Goal: Task Accomplishment & Management: Manage account settings

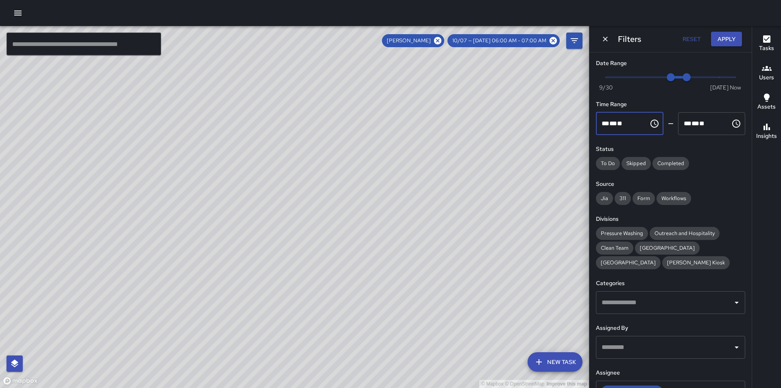
scroll to position [19, 0]
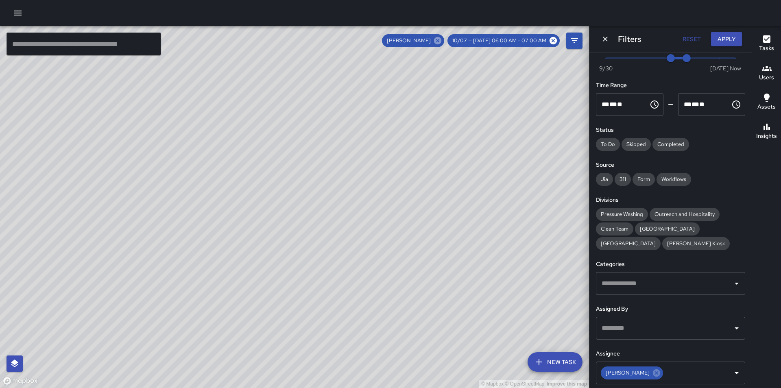
click at [442, 40] on icon at bounding box center [437, 40] width 9 height 9
click at [403, 226] on div "© Mapbox © OpenStreetMap Improve this map" at bounding box center [294, 207] width 589 height 362
click at [13, 9] on icon "button" at bounding box center [18, 13] width 10 height 10
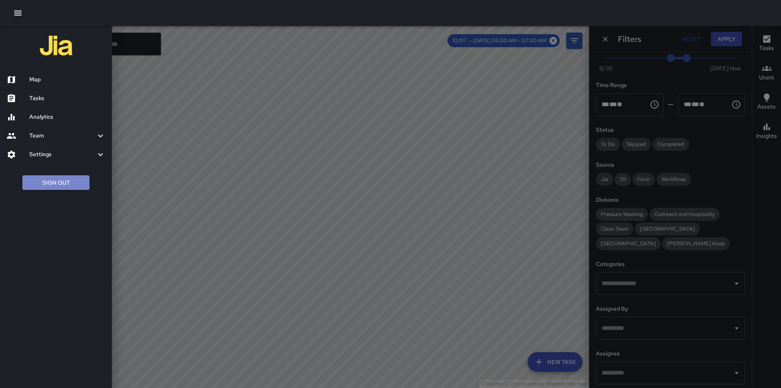
click at [45, 184] on button "Sign Out" at bounding box center [55, 182] width 67 height 15
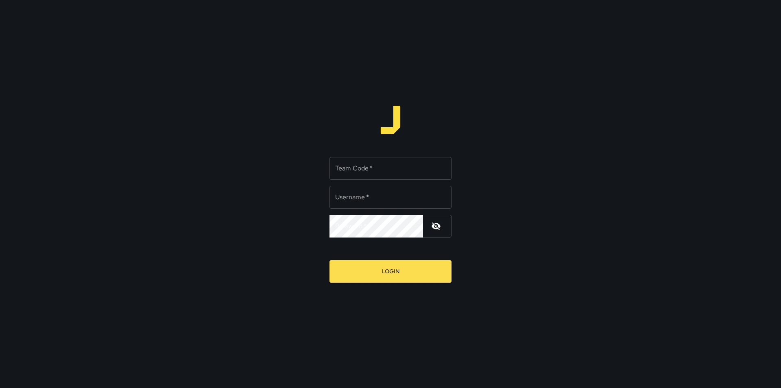
click at [371, 174] on input "Team Code   *" at bounding box center [390, 168] width 122 height 23
type input "*****"
click at [352, 192] on div "Username   * Username   *" at bounding box center [390, 197] width 122 height 23
